Goal: Entertainment & Leisure: Consume media (video, audio)

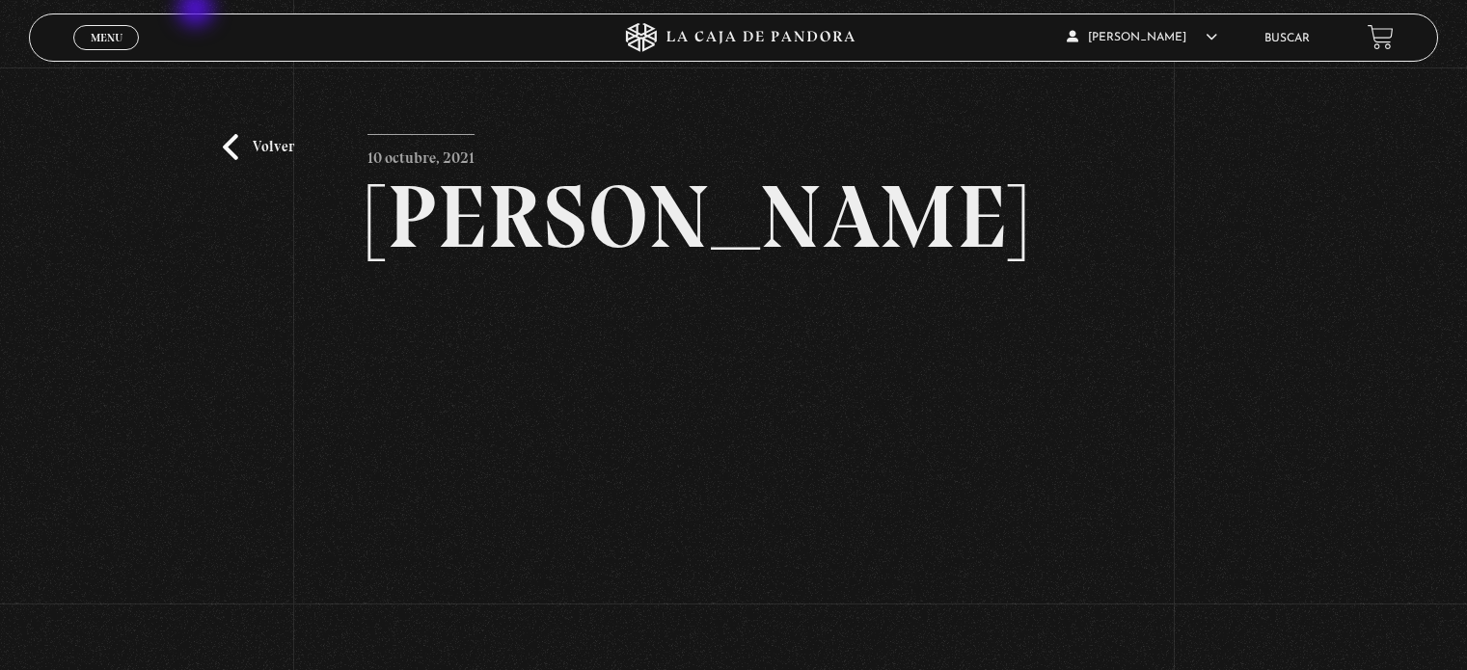
scroll to position [188, 0]
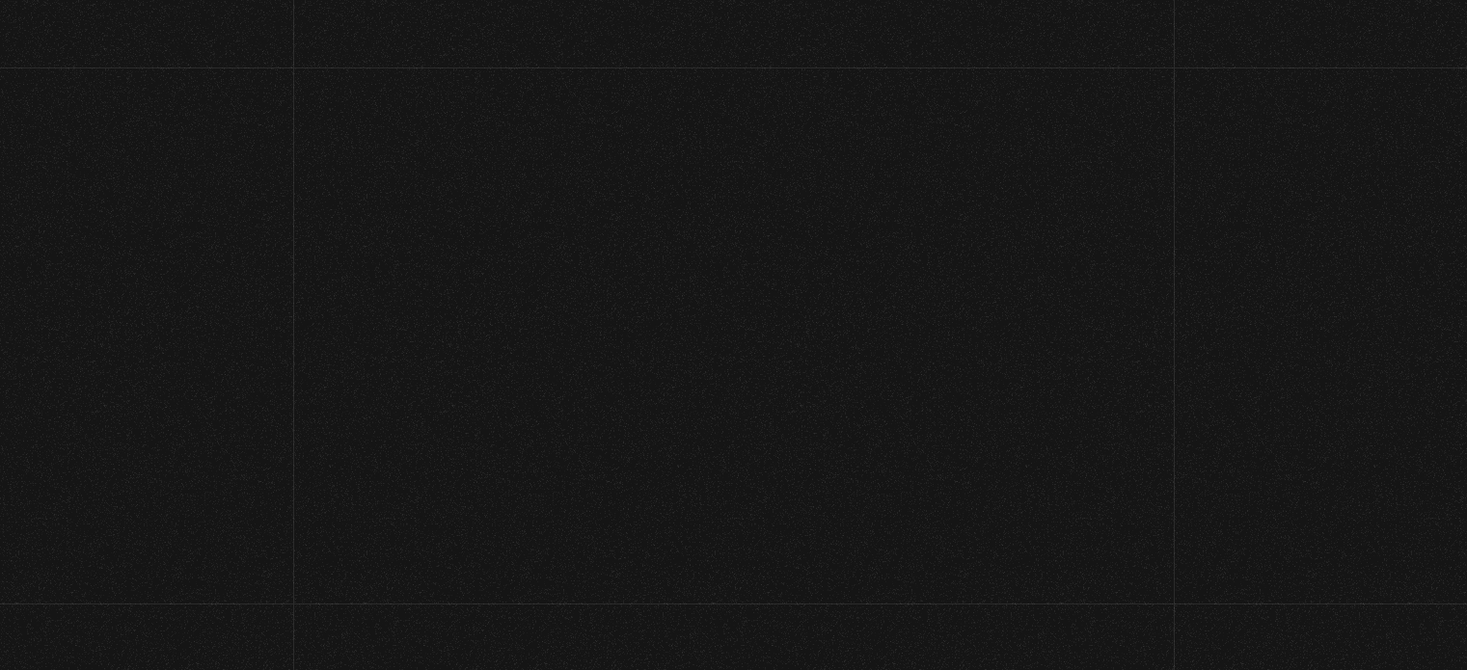
scroll to position [687, 0]
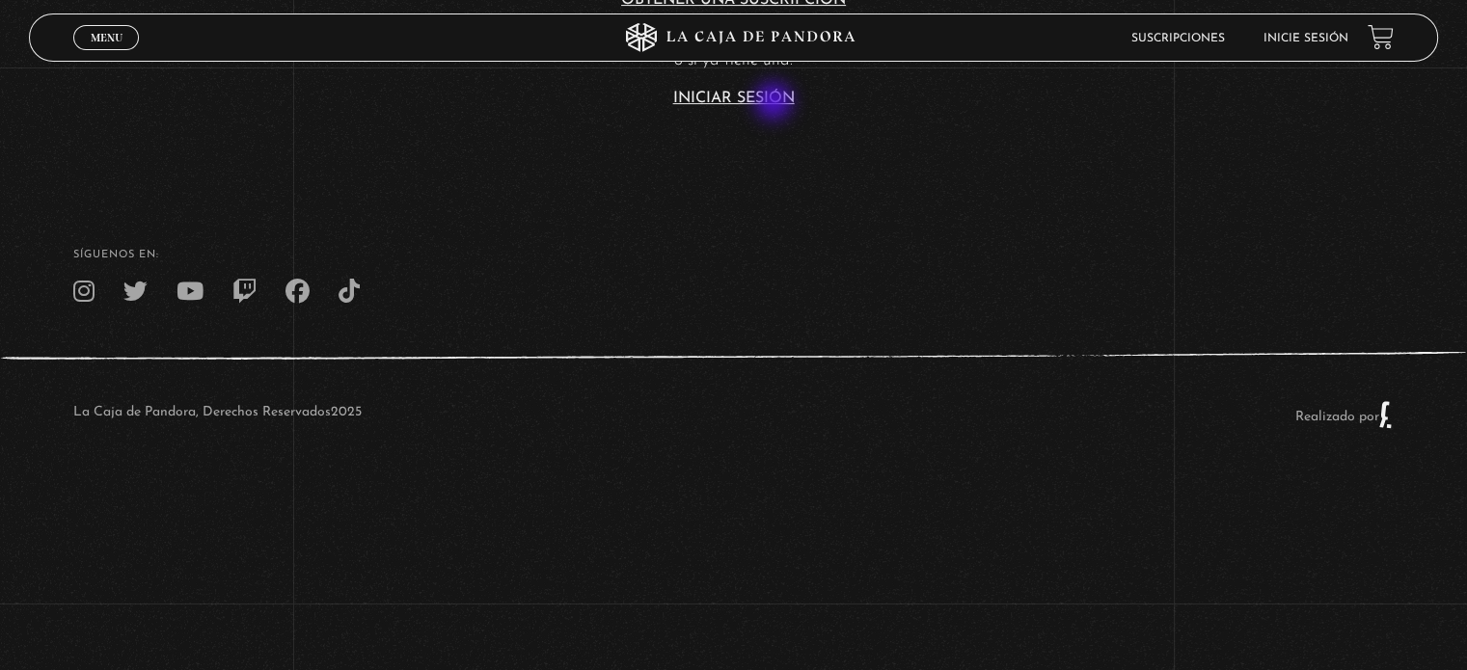
click at [775, 103] on link "Iniciar Sesión" at bounding box center [733, 98] width 121 height 15
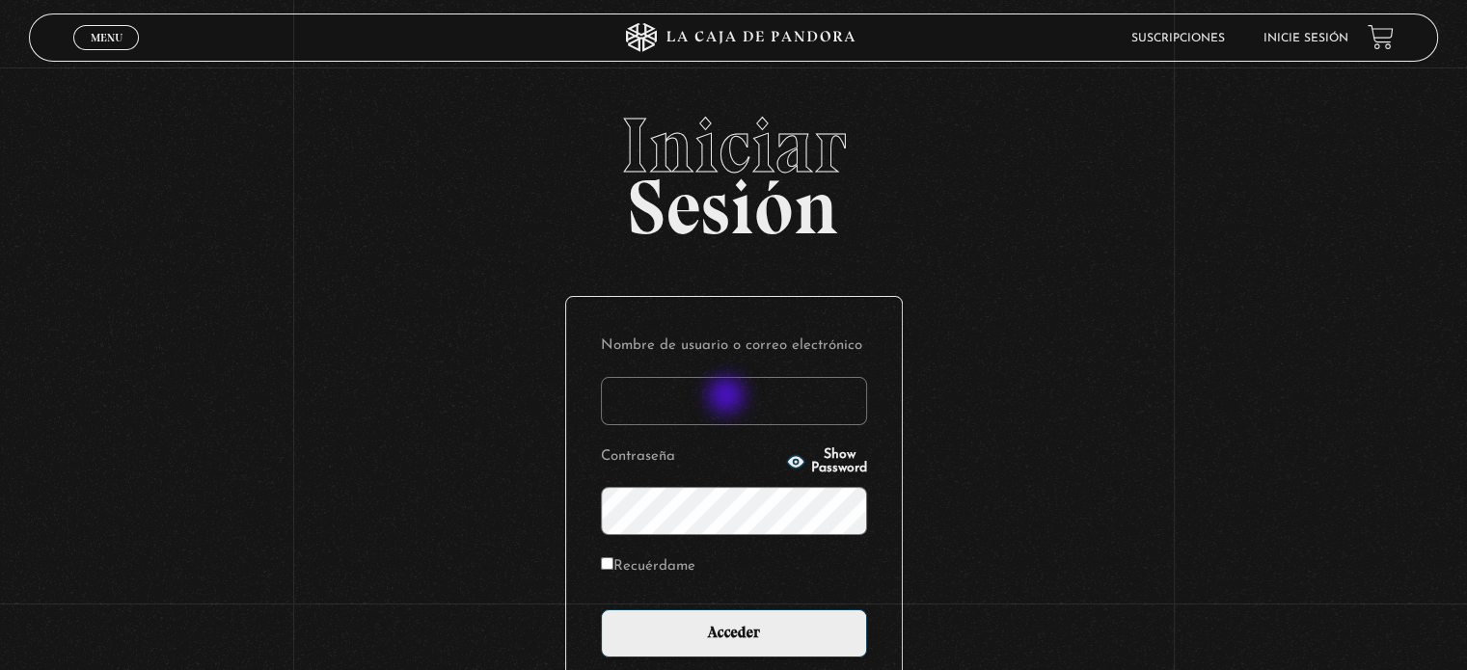
click at [728, 397] on input "Nombre de usuario o correo electrónico" at bounding box center [734, 401] width 266 height 48
type input "Zuly"
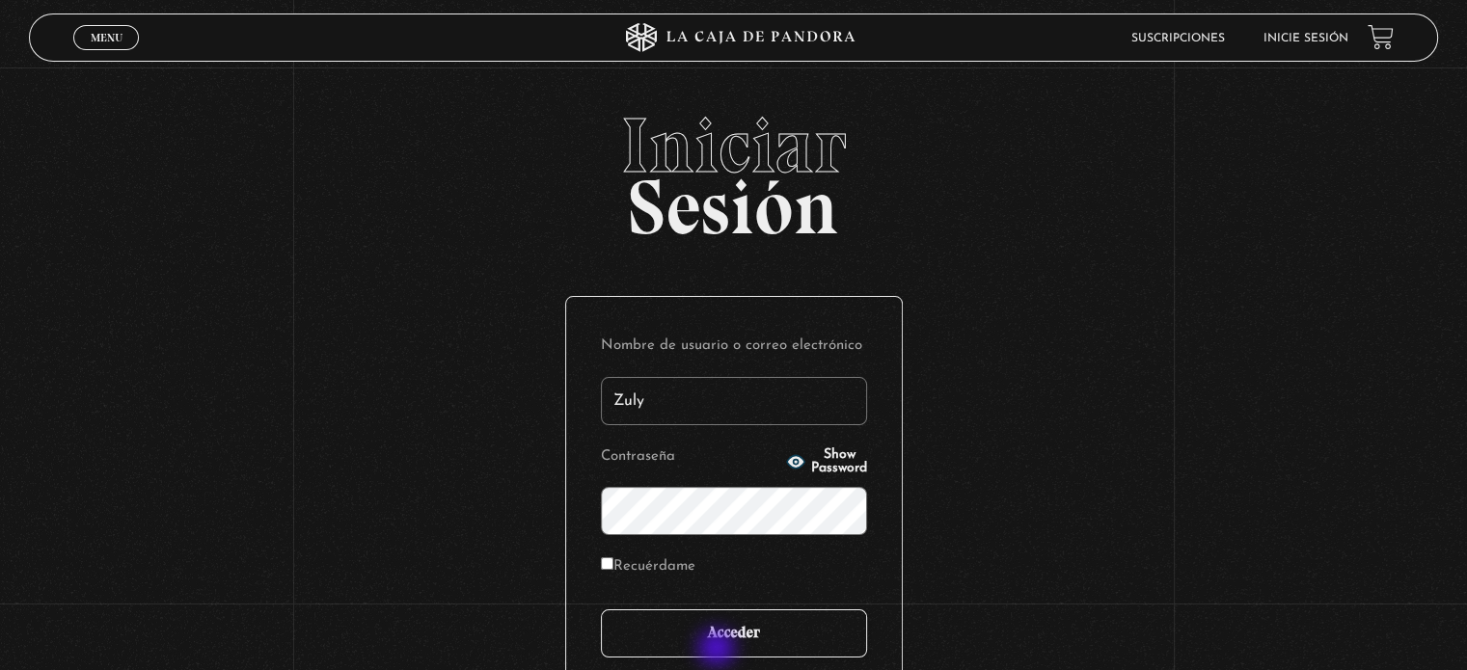
click at [718, 650] on input "Acceder" at bounding box center [734, 633] width 266 height 48
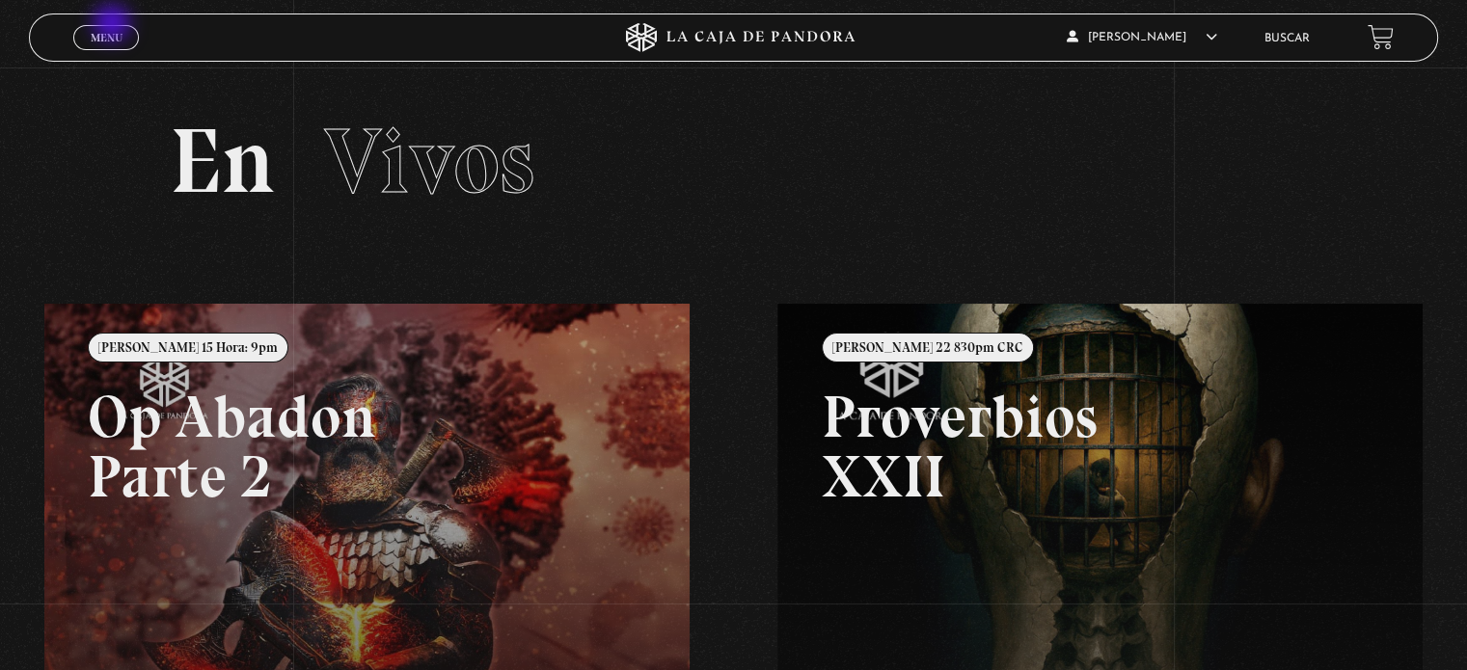
click at [114, 25] on link "Menu Cerrar" at bounding box center [106, 37] width 66 height 25
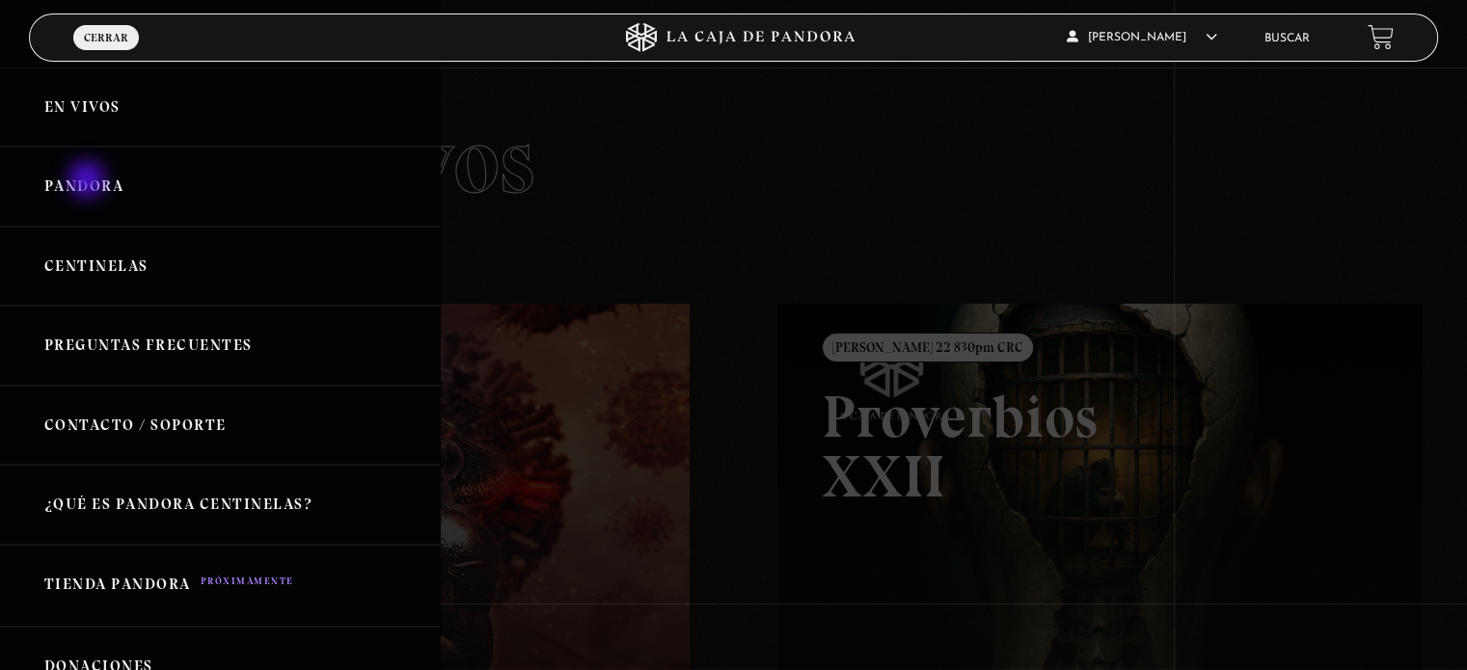
click at [89, 181] on link "Pandora" at bounding box center [220, 187] width 440 height 80
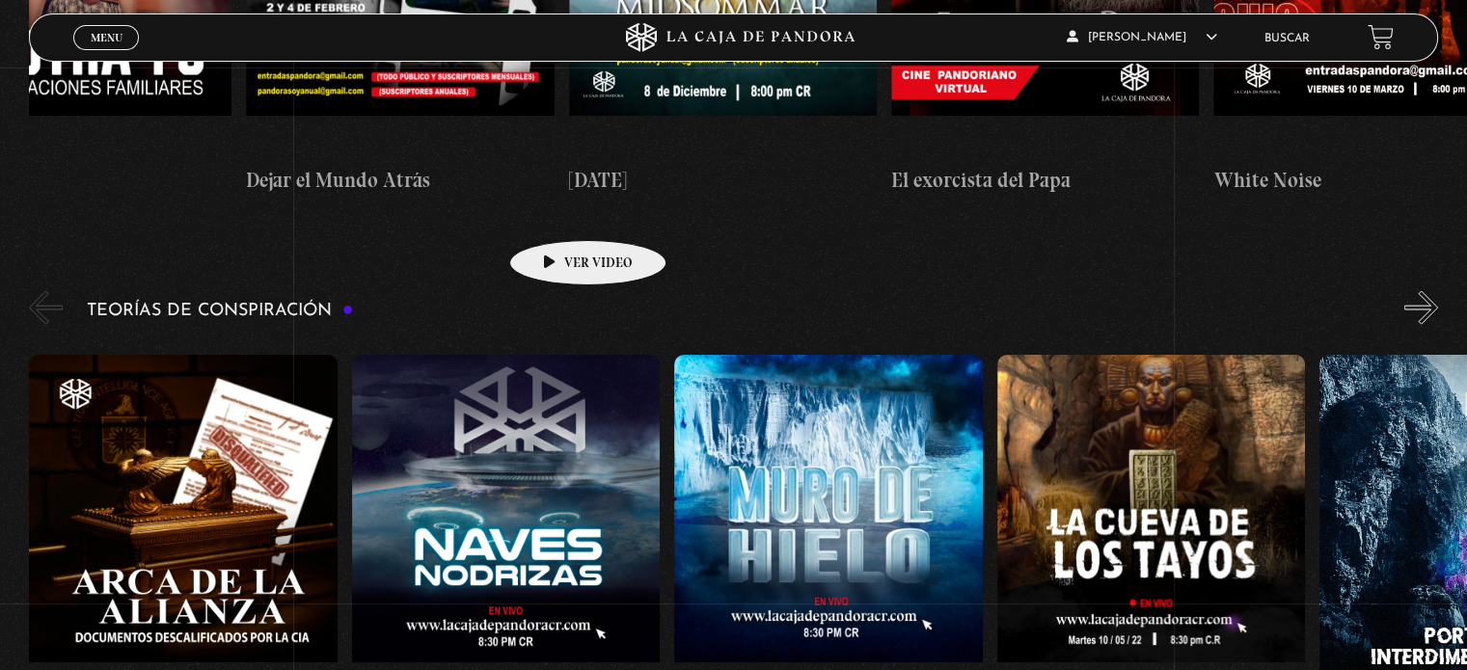
scroll to position [3958, 0]
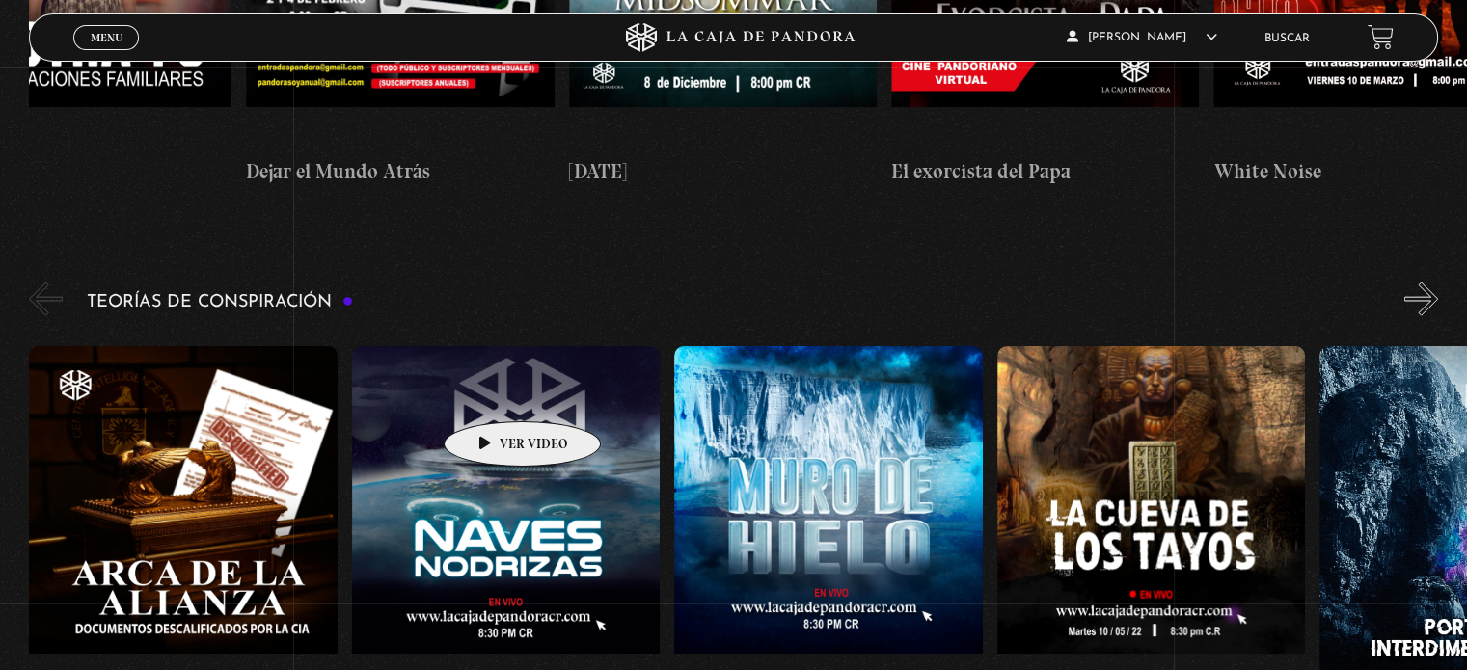
click at [492, 392] on figure at bounding box center [506, 519] width 308 height 347
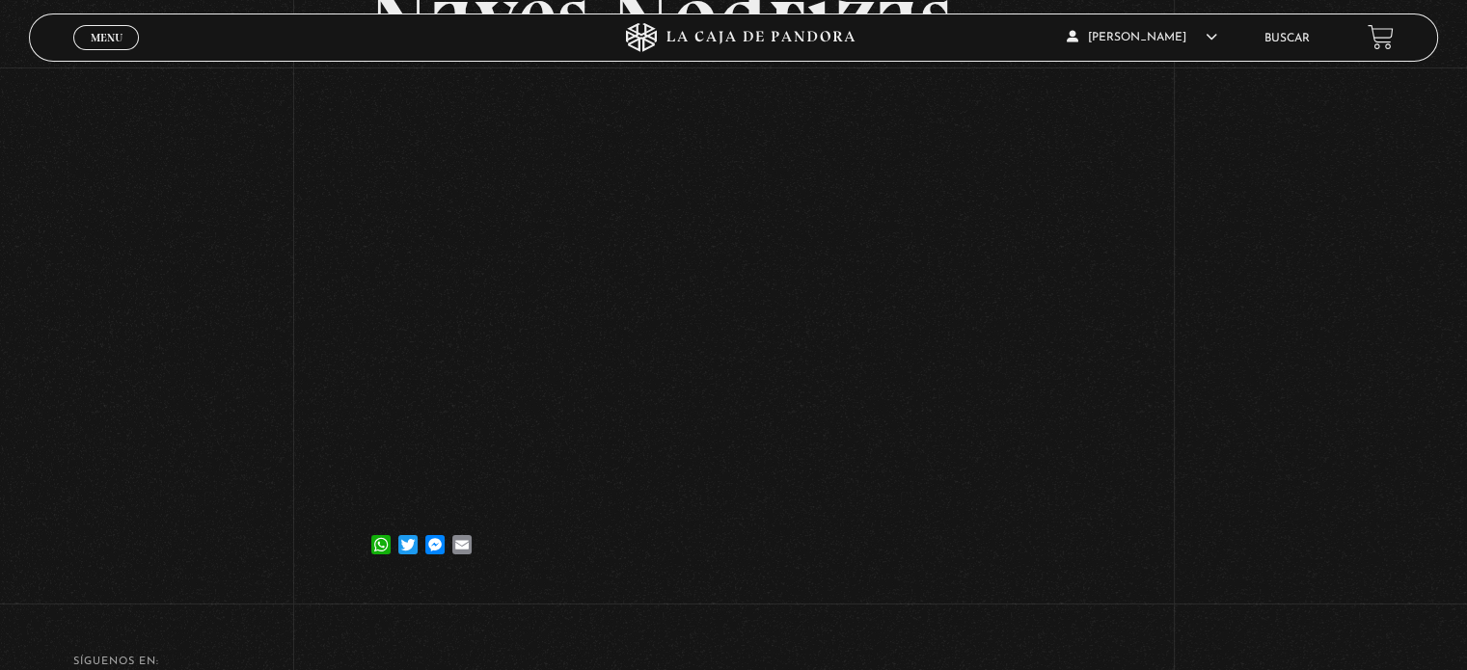
scroll to position [212, 0]
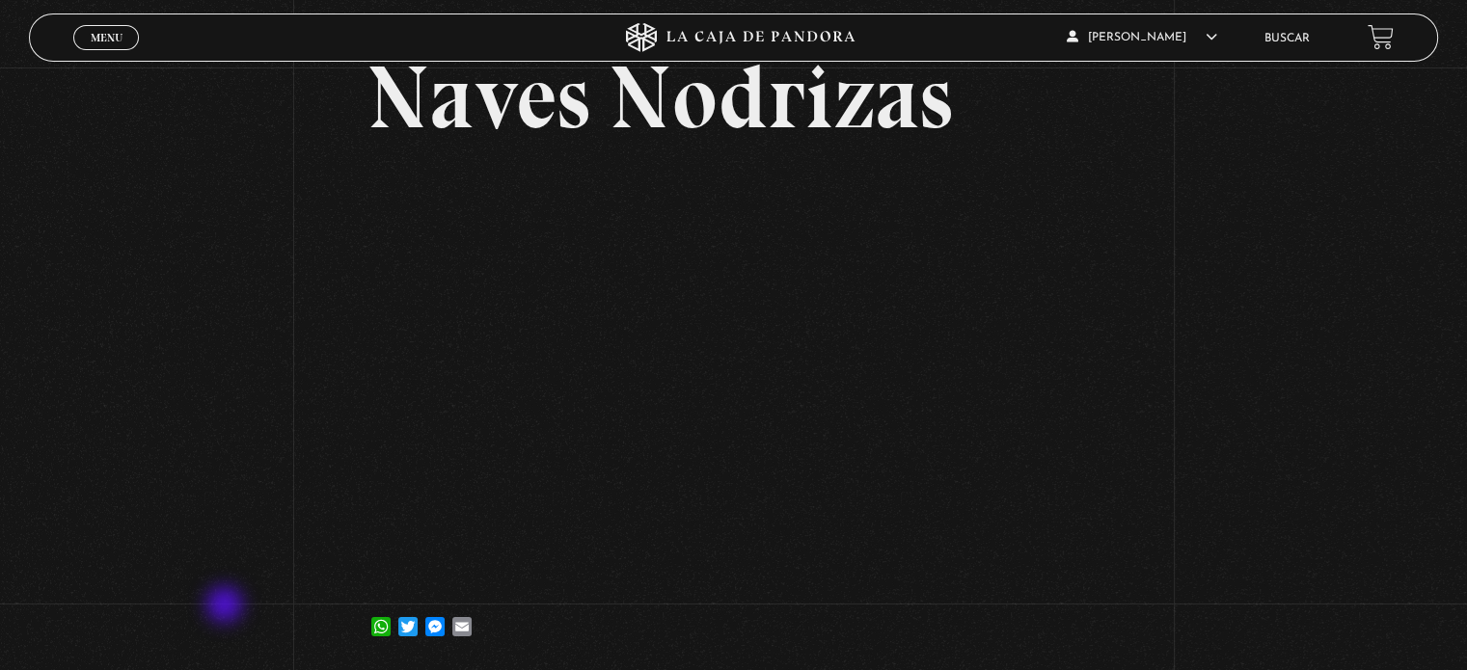
scroll to position [116, 0]
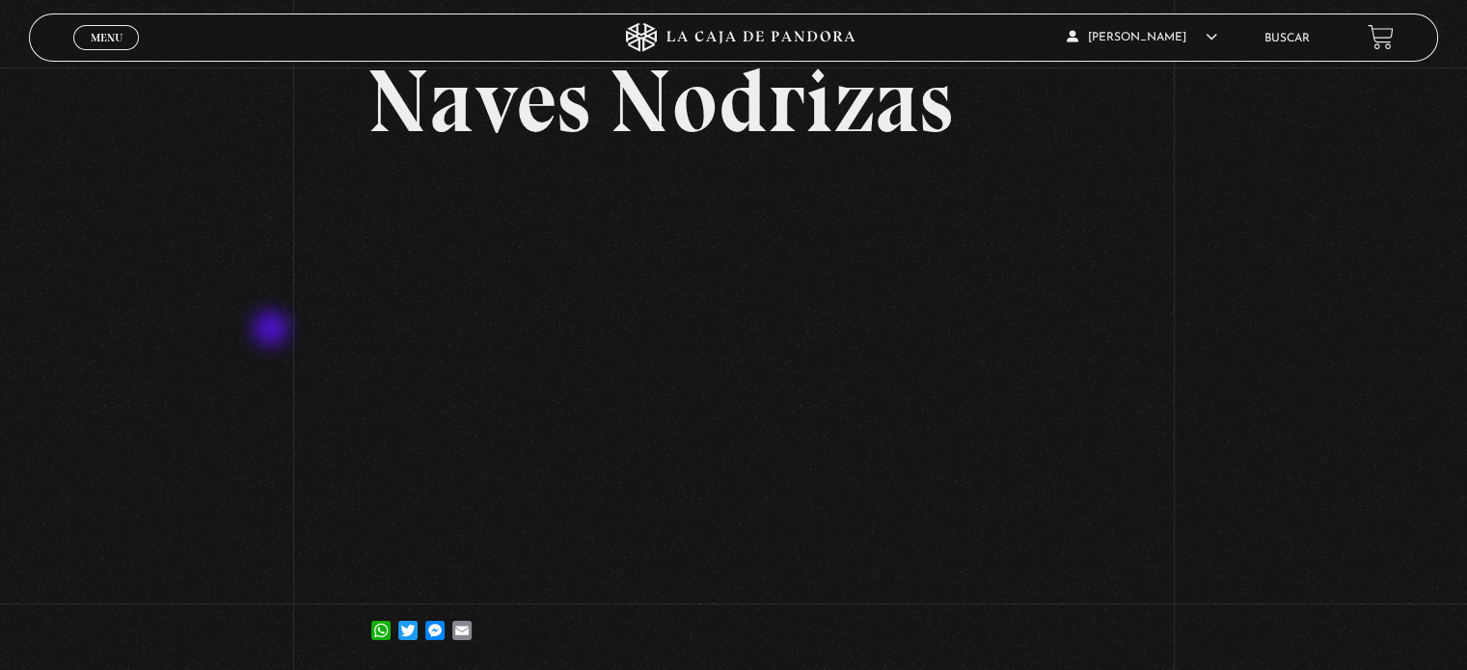
click at [273, 331] on div "Volver 1 abril, 2023 Naves Nodrizas WhatsApp Twitter Messenger Email" at bounding box center [733, 313] width 1467 height 723
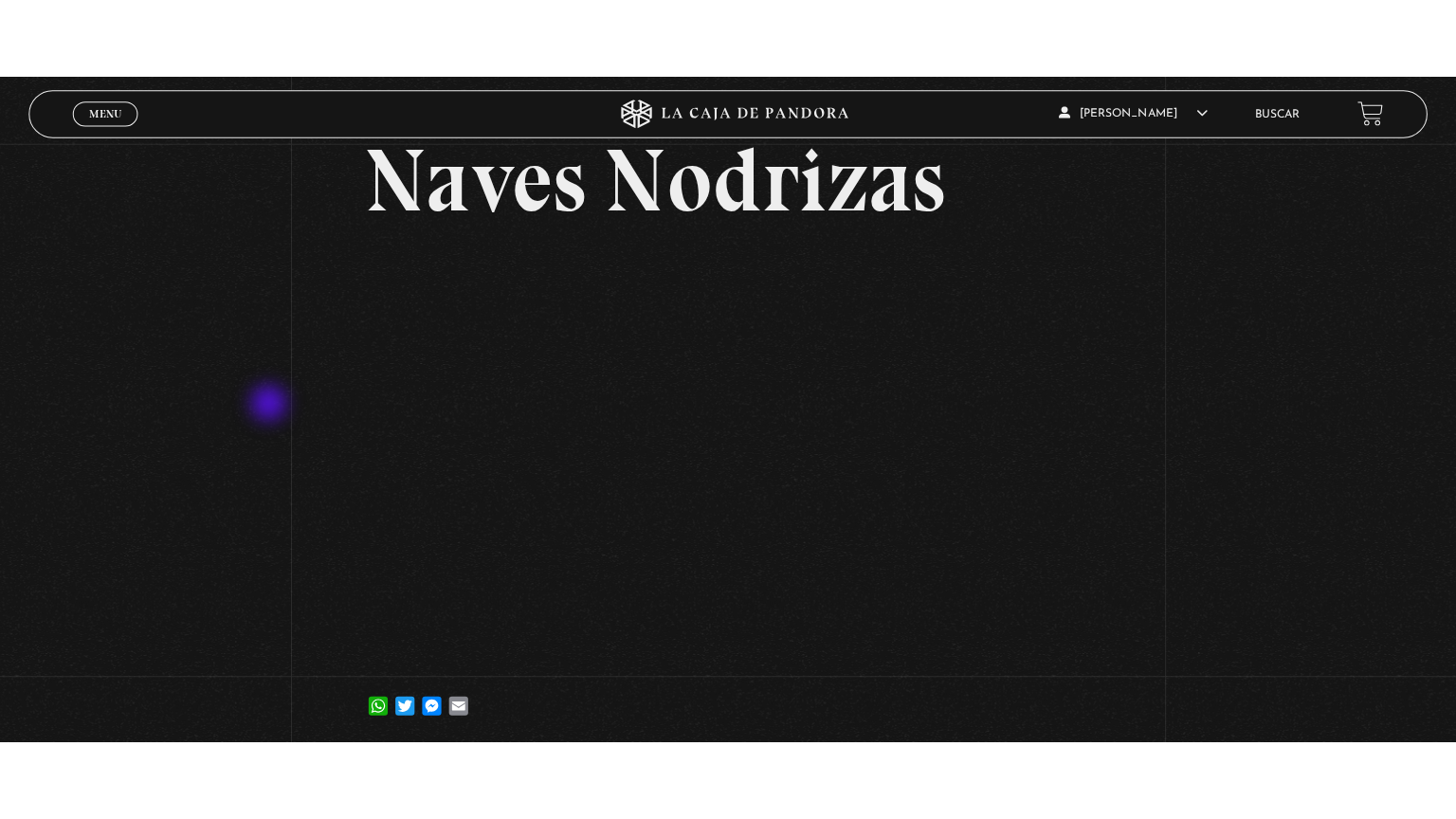
scroll to position [112, 0]
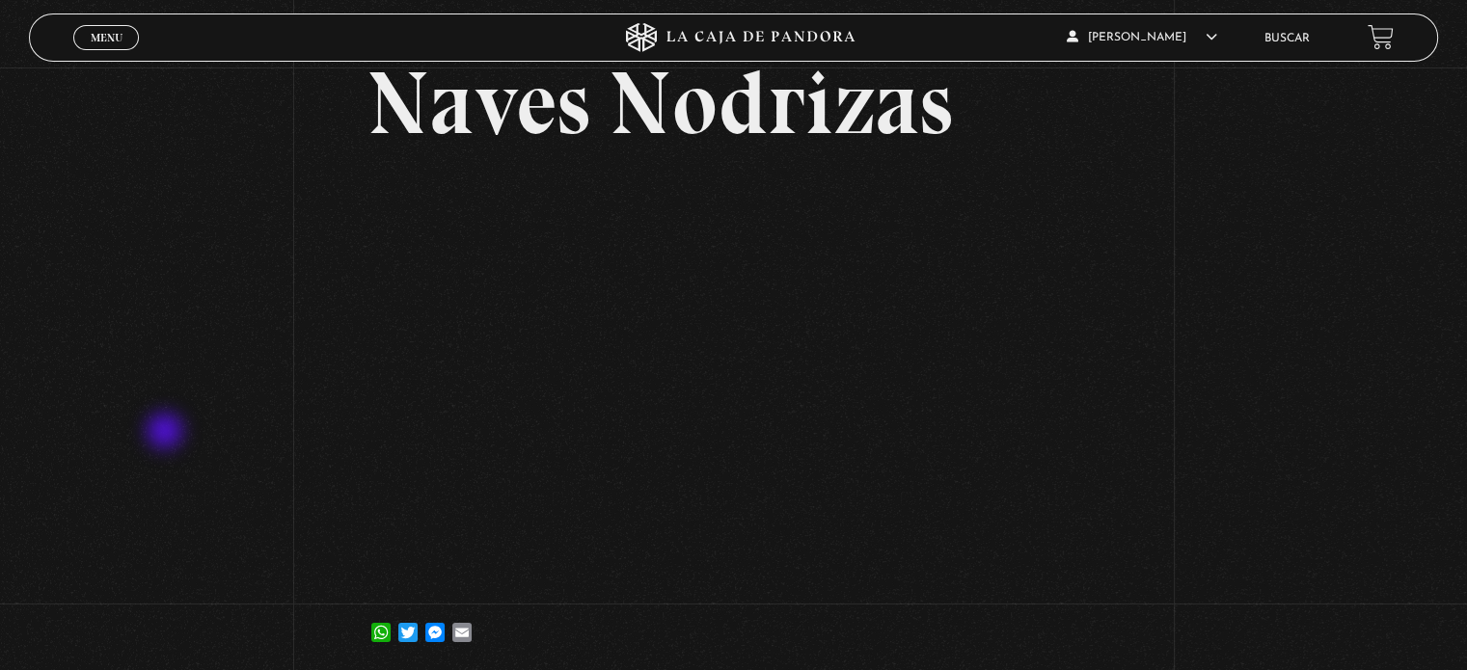
click at [167, 433] on div "Volver 1 abril, 2023 Naves Nodrizas WhatsApp Twitter Messenger Email" at bounding box center [733, 315] width 1467 height 723
